Goal: Check status: Check status

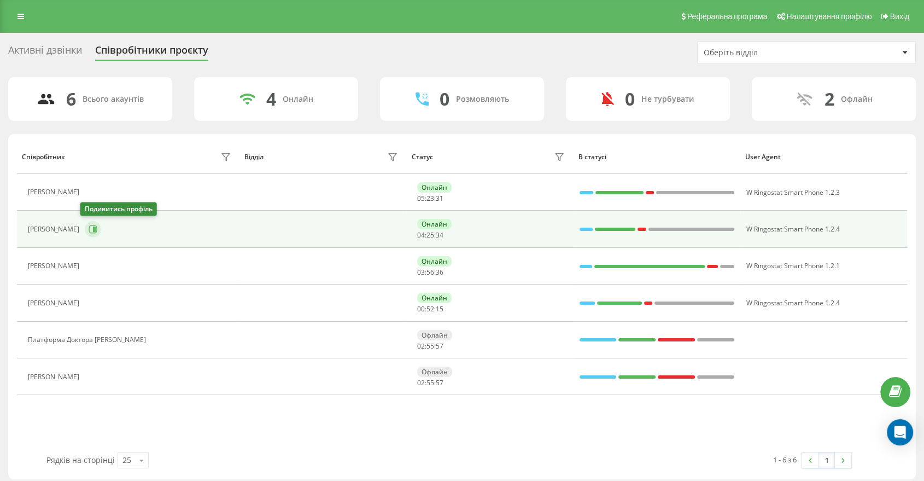
click at [92, 224] on button at bounding box center [93, 229] width 16 height 16
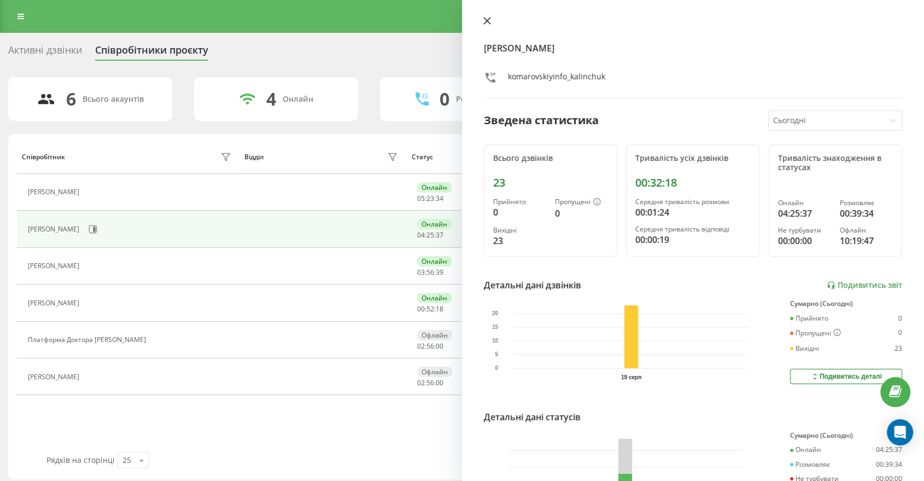
click at [489, 19] on icon at bounding box center [487, 21] width 7 height 7
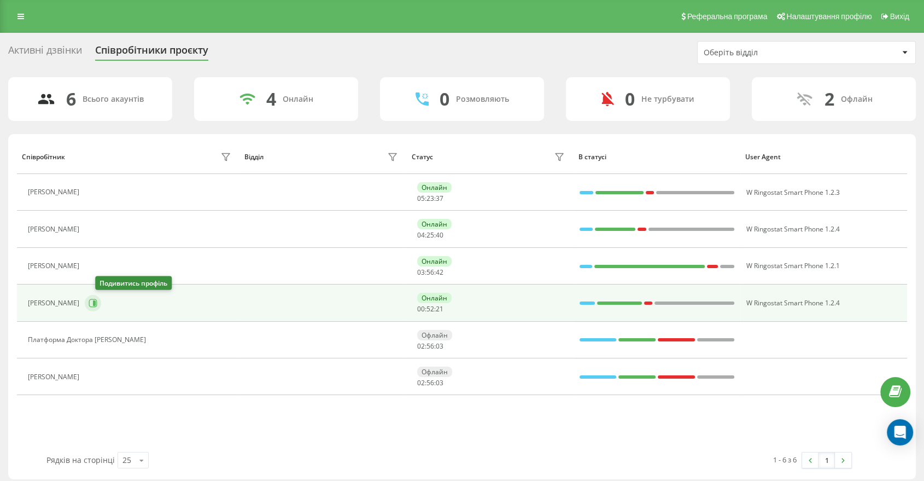
click at [97, 305] on icon at bounding box center [93, 303] width 9 height 9
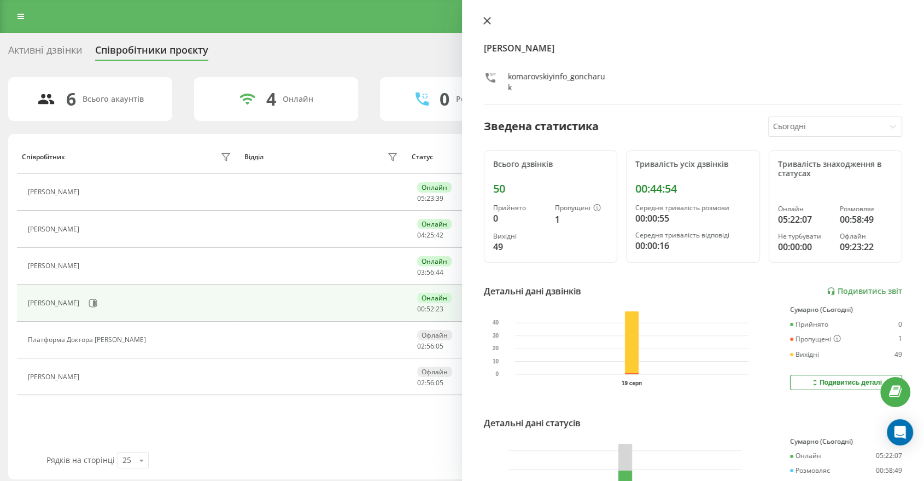
click at [490, 19] on icon at bounding box center [488, 21] width 8 height 8
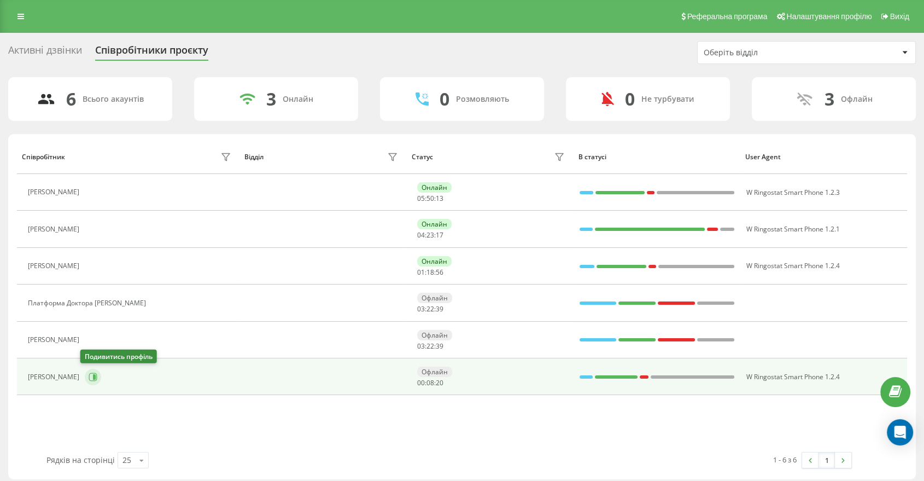
click at [90, 373] on icon at bounding box center [93, 377] width 9 height 9
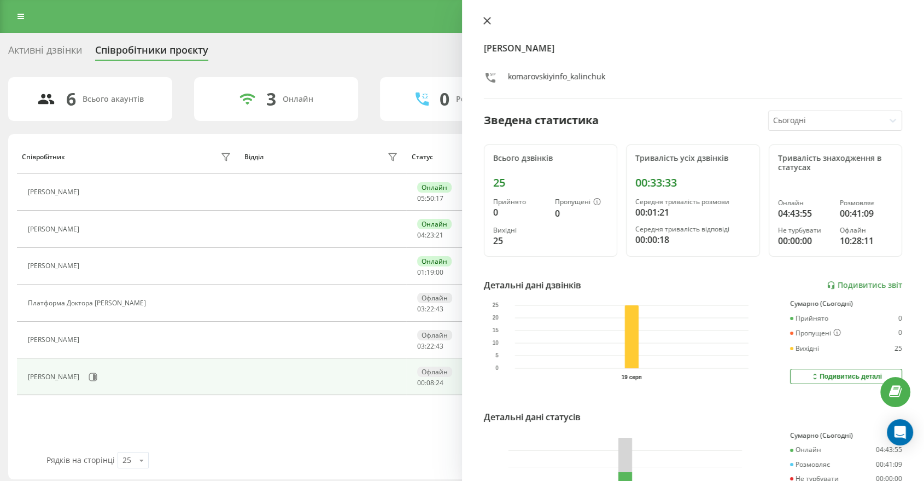
click at [482, 20] on button at bounding box center [487, 21] width 14 height 10
